Goal: Information Seeking & Learning: Learn about a topic

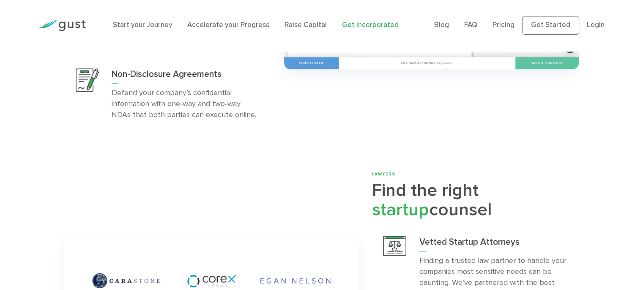
scroll to position [2173, 0]
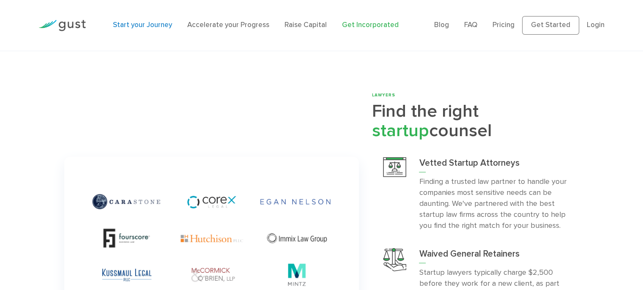
click at [128, 24] on link "Start your Journey" at bounding box center [142, 25] width 59 height 8
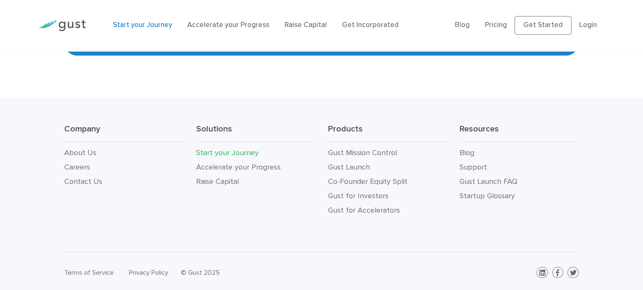
scroll to position [1670, 0]
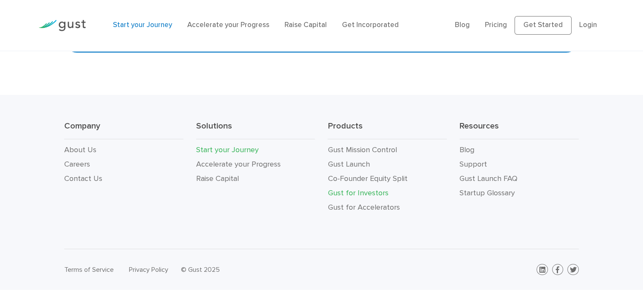
click at [379, 190] on link "Gust for Investors" at bounding box center [358, 193] width 60 height 9
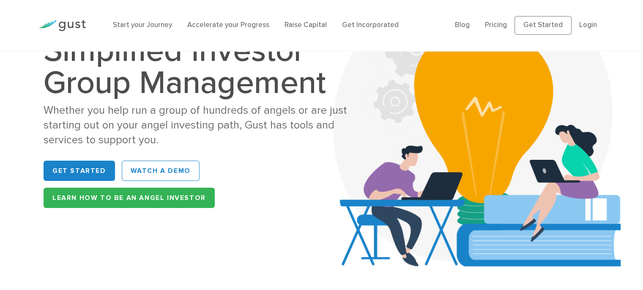
scroll to position [72, 0]
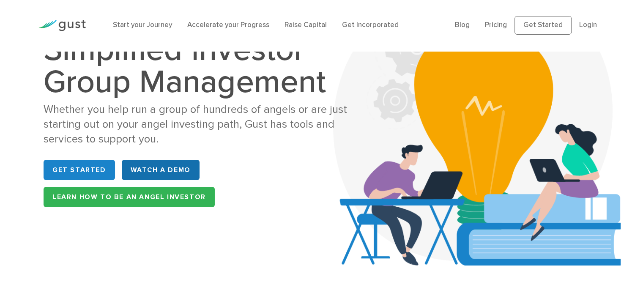
click at [166, 171] on link "WATCH A DEMO" at bounding box center [161, 170] width 78 height 20
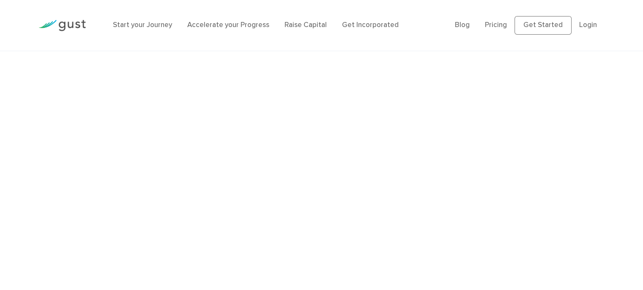
scroll to position [1884, 0]
